Goal: Navigation & Orientation: Find specific page/section

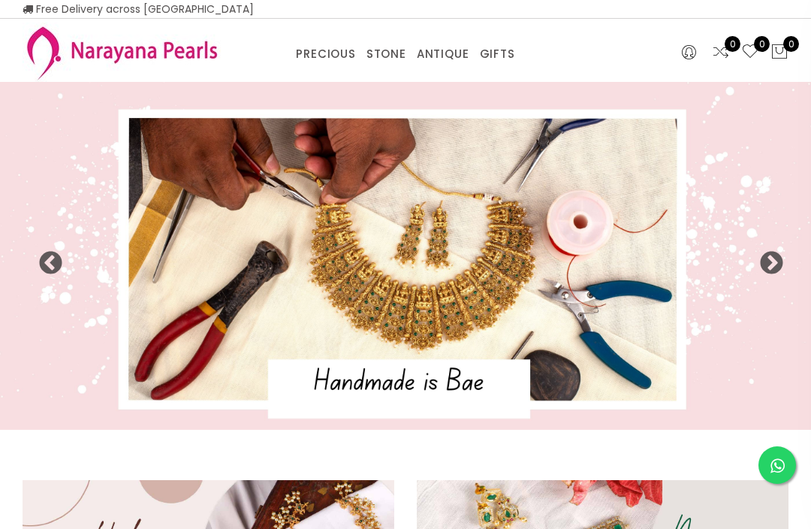
select select "INR"
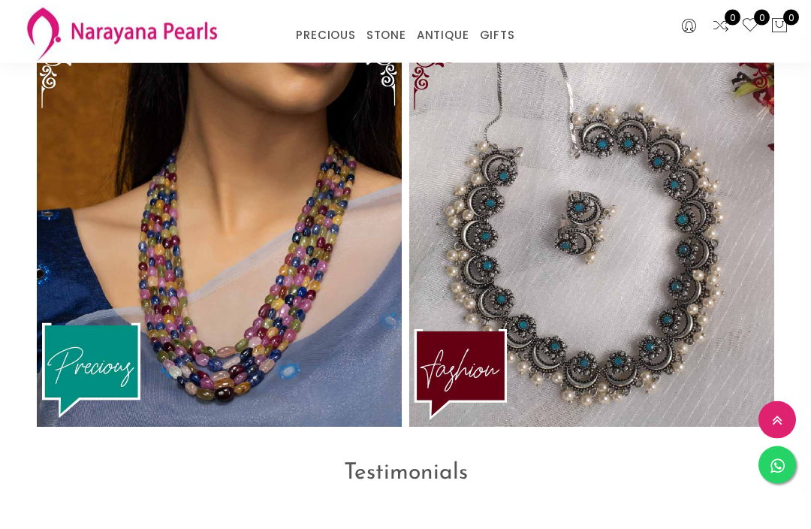
scroll to position [3000, 0]
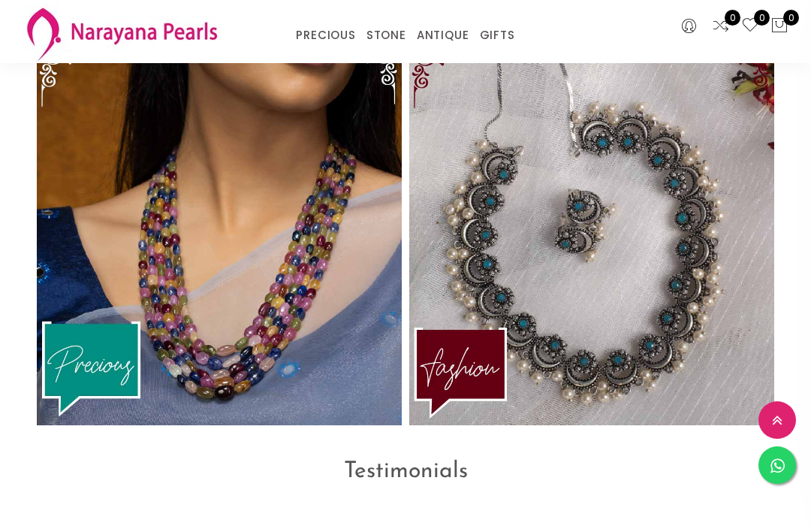
click at [347, 241] on img at bounding box center [219, 233] width 365 height 384
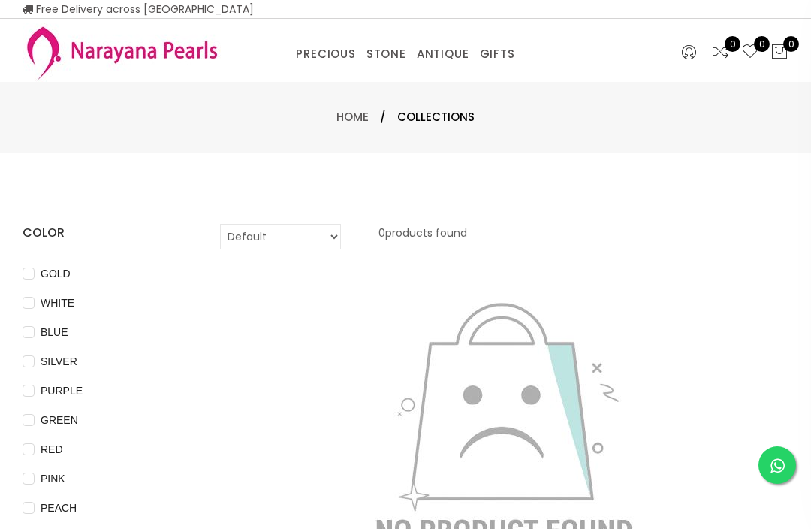
click at [503, 73] on link "EARRINGS / JHUMKAS" at bounding box center [491, 73] width 128 height 0
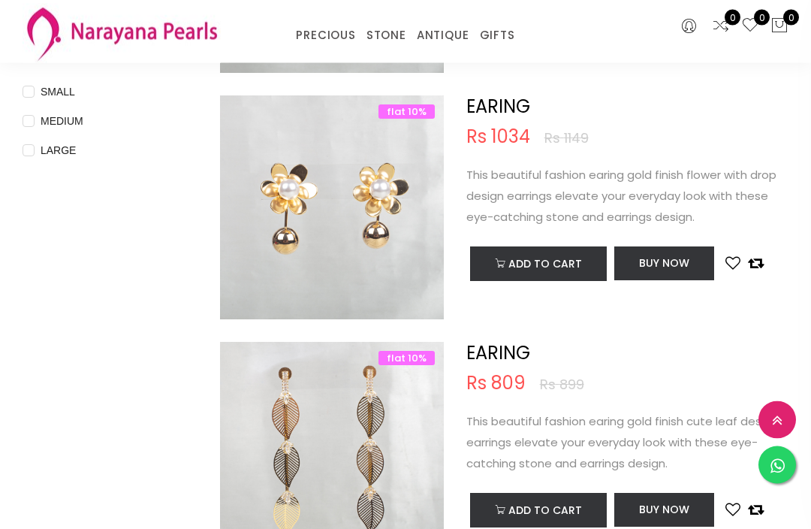
scroll to position [610, 0]
click at [479, 54] on link "EARRINGS / JHUMKAS" at bounding box center [440, 54] width 128 height 0
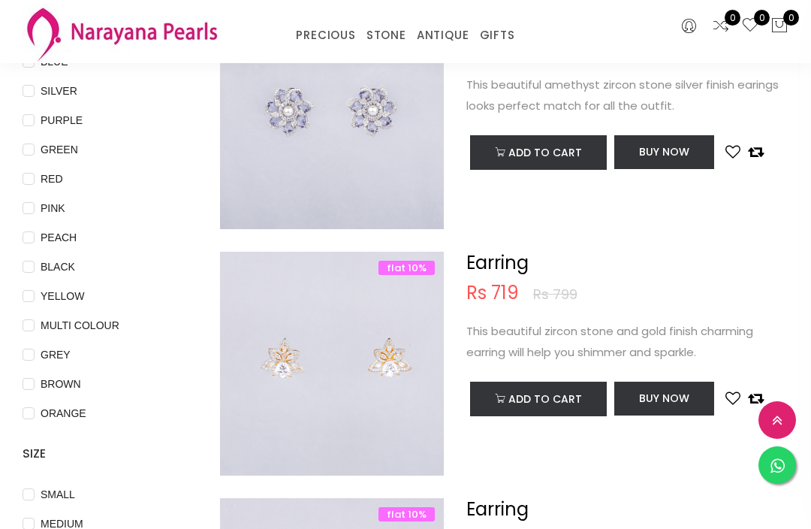
scroll to position [206, 0]
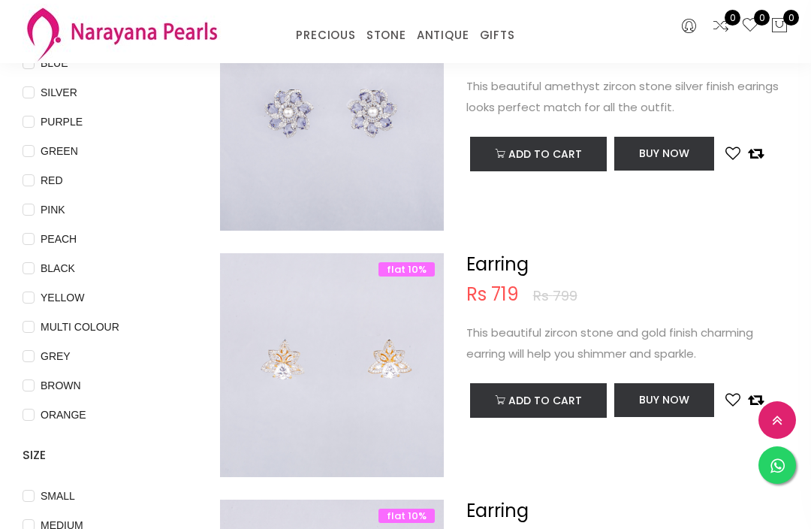
click at [581, 54] on link "TRADITIONAL GIFTS" at bounding box center [554, 54] width 128 height 0
